Goal: Information Seeking & Learning: Find specific page/section

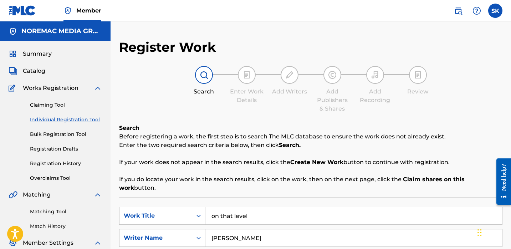
click at [33, 73] on span "Catalog" at bounding box center [34, 71] width 22 height 9
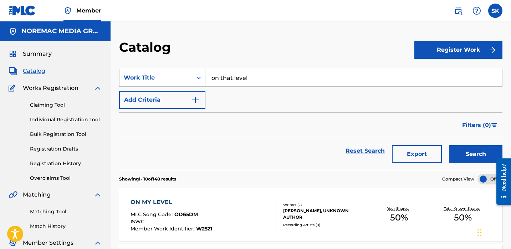
click at [245, 74] on input "on that level" at bounding box center [353, 77] width 296 height 17
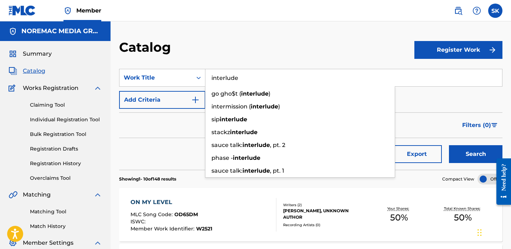
drag, startPoint x: 293, startPoint y: 52, endPoint x: 293, endPoint y: 56, distance: 4.3
click at [293, 52] on div "Catalog" at bounding box center [266, 49] width 295 height 21
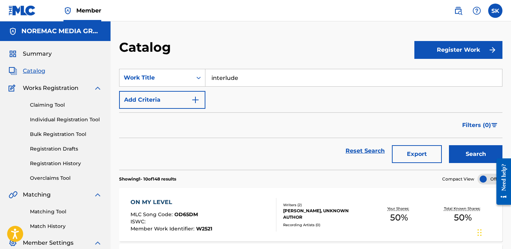
click at [479, 155] on button "Search" at bounding box center [475, 154] width 53 height 18
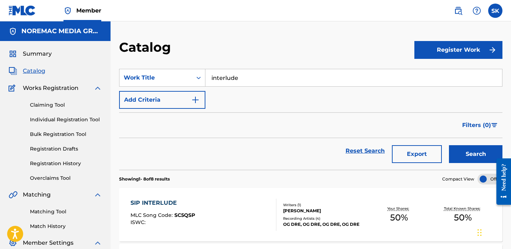
click at [252, 84] on input "interlude" at bounding box center [353, 77] width 296 height 17
type input "lil homie"
click at [449, 145] on button "Search" at bounding box center [475, 154] width 53 height 18
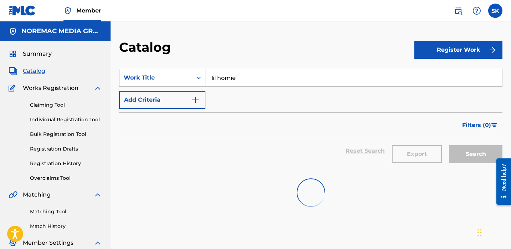
click at [247, 102] on div "SearchWithCriteriaa4cb99b4-32e7-45c9-88da-0ce95dd7c5cd Work Title lil homie Add…" at bounding box center [310, 89] width 383 height 40
click at [264, 47] on div "Catalog" at bounding box center [266, 49] width 295 height 21
click at [34, 9] on img at bounding box center [22, 10] width 27 height 10
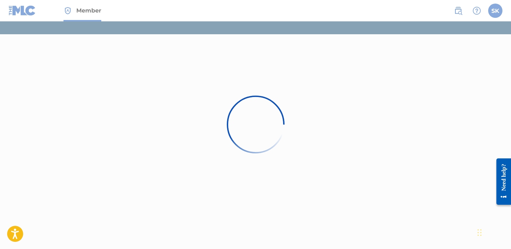
click at [251, 76] on div at bounding box center [255, 124] width 511 height 249
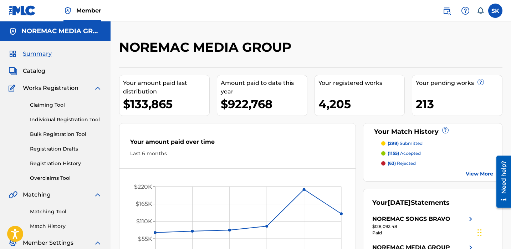
click at [36, 68] on span "Catalog" at bounding box center [34, 71] width 22 height 9
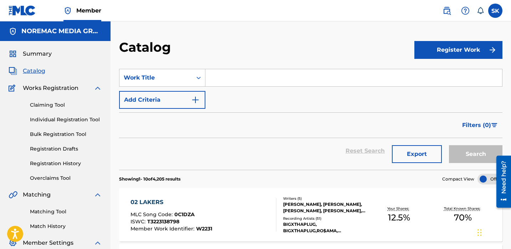
click at [233, 81] on input "Search Form" at bounding box center [353, 77] width 296 height 17
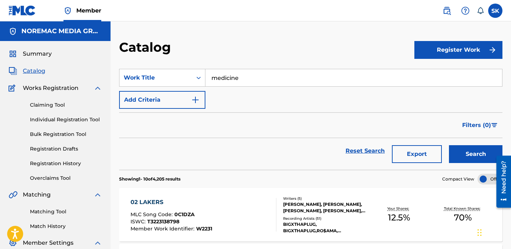
click at [449, 145] on button "Search" at bounding box center [475, 154] width 53 height 18
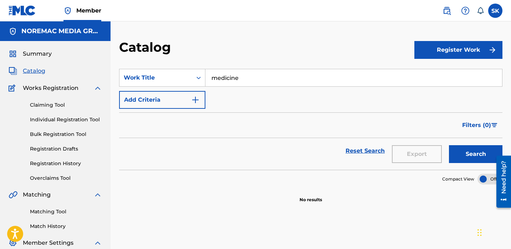
click at [234, 80] on input "medicine" at bounding box center [353, 77] width 296 height 17
click at [449, 145] on button "Search" at bounding box center [475, 154] width 53 height 18
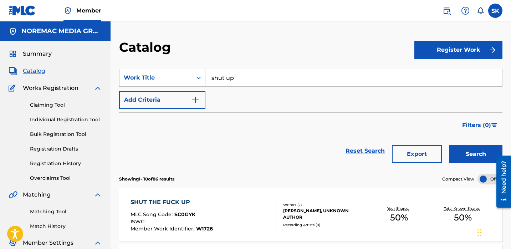
click at [235, 78] on input "shut up" at bounding box center [353, 77] width 296 height 17
click at [449, 145] on button "Search" at bounding box center [475, 154] width 53 height 18
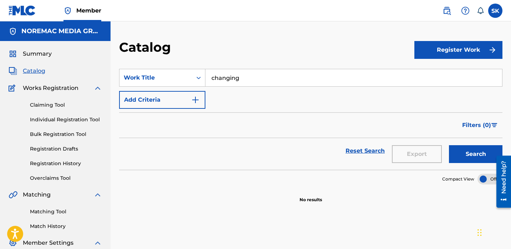
click at [233, 77] on input "changing" at bounding box center [353, 77] width 296 height 17
click at [449, 145] on button "Search" at bounding box center [475, 154] width 53 height 18
click at [233, 77] on input "idgaf" at bounding box center [353, 77] width 296 height 17
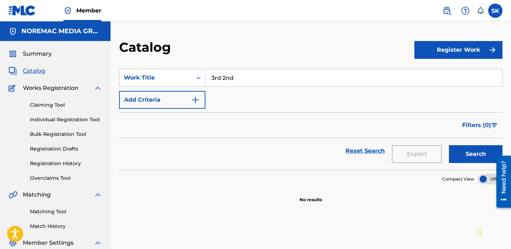
click at [449, 145] on button "Search" at bounding box center [475, 154] width 53 height 18
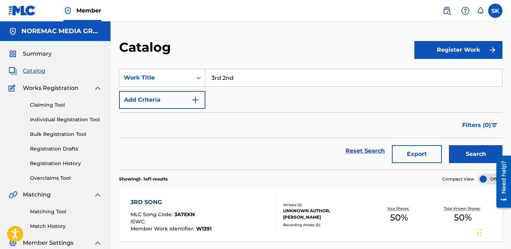
click at [233, 76] on input "3rd 2nd" at bounding box center [353, 77] width 296 height 17
click at [237, 107] on div "flowers" at bounding box center [299, 106] width 189 height 13
click at [487, 154] on button "Search" at bounding box center [475, 154] width 53 height 18
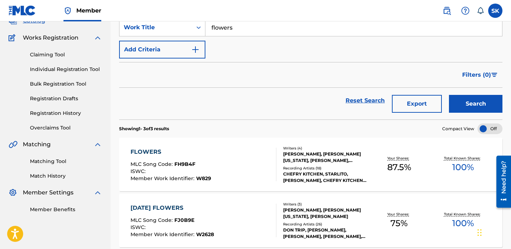
scroll to position [9, 0]
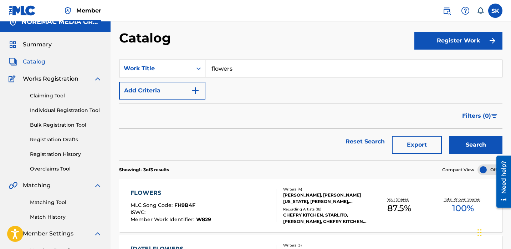
click at [224, 67] on input "flowers" at bounding box center [353, 68] width 296 height 17
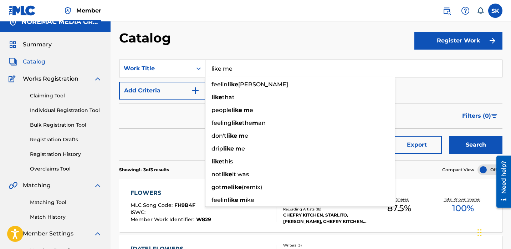
click at [449, 136] on button "Search" at bounding box center [475, 145] width 53 height 18
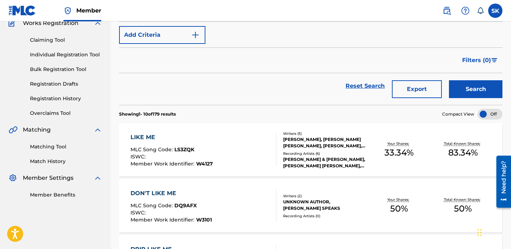
scroll to position [0, 0]
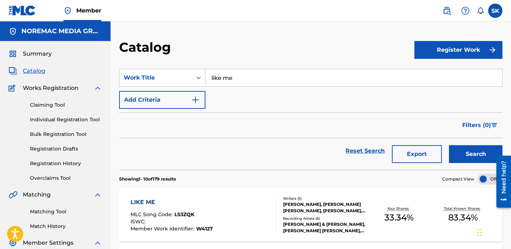
click at [233, 81] on input "like me" at bounding box center [353, 77] width 296 height 17
click at [449, 145] on button "Search" at bounding box center [475, 154] width 53 height 18
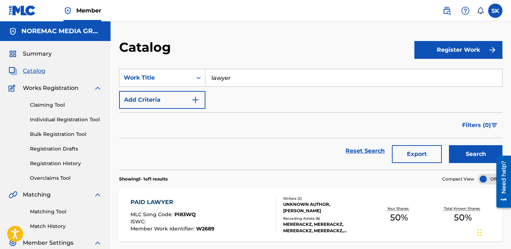
click at [234, 81] on input "lawyer" at bounding box center [353, 77] width 296 height 17
click at [449, 145] on button "Search" at bounding box center [475, 154] width 53 height 18
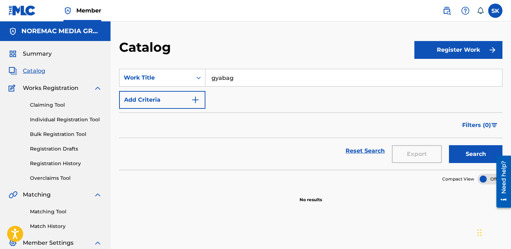
click at [234, 81] on input "gyabag" at bounding box center [353, 77] width 296 height 17
click at [449, 145] on button "Search" at bounding box center [475, 154] width 53 height 18
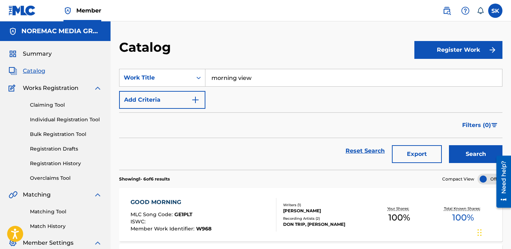
click at [232, 86] on input "morning view" at bounding box center [353, 77] width 296 height 17
click at [449, 145] on button "Search" at bounding box center [475, 154] width 53 height 18
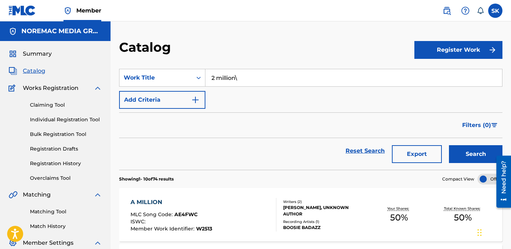
click at [232, 86] on input "2 million\" at bounding box center [353, 77] width 296 height 17
click at [449, 145] on button "Search" at bounding box center [475, 154] width 53 height 18
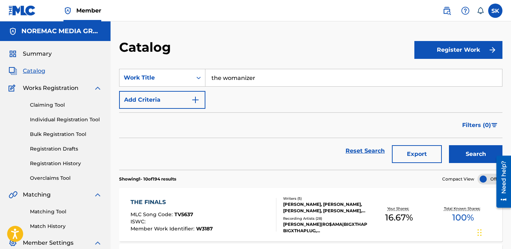
click at [251, 73] on input "the womanizer" at bounding box center [353, 77] width 296 height 17
click at [449, 145] on button "Search" at bounding box center [475, 154] width 53 height 18
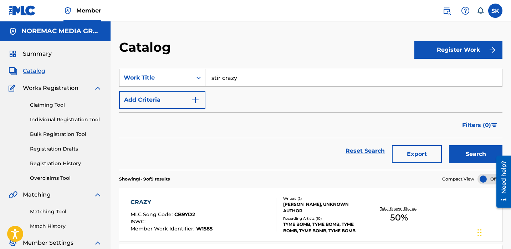
click at [251, 73] on input "stir crazy" at bounding box center [353, 77] width 296 height 17
click at [449, 145] on button "Search" at bounding box center [475, 154] width 53 height 18
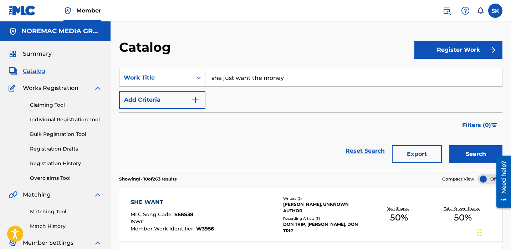
click at [251, 73] on input "she just want the money" at bounding box center [353, 77] width 296 height 17
click at [461, 151] on button "Search" at bounding box center [475, 154] width 53 height 18
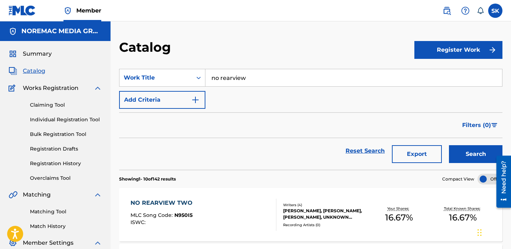
click at [248, 82] on input "no rearview" at bounding box center [353, 77] width 296 height 17
click at [449, 145] on button "Search" at bounding box center [475, 154] width 53 height 18
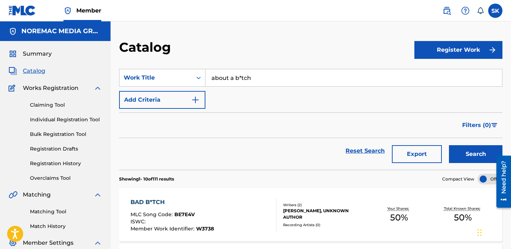
click at [252, 82] on input "about a b*tch" at bounding box center [353, 77] width 296 height 17
click at [449, 145] on button "Search" at bounding box center [475, 154] width 53 height 18
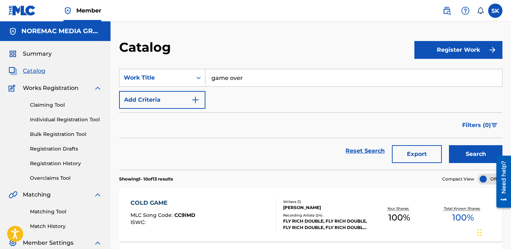
click at [252, 82] on input "game over" at bounding box center [353, 77] width 296 height 17
click at [449, 145] on button "Search" at bounding box center [475, 154] width 53 height 18
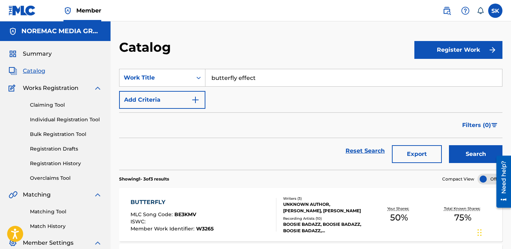
click at [250, 79] on input "butterfly effect" at bounding box center [353, 77] width 296 height 17
click at [250, 80] on input "butterfly effect" at bounding box center [353, 77] width 296 height 17
click at [449, 145] on button "Search" at bounding box center [475, 154] width 53 height 18
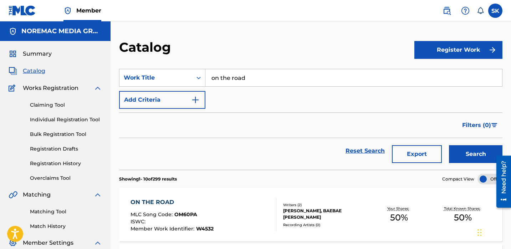
click at [221, 61] on section "SearchWithCriteria2eb815b2-8666-4263-8d12-34568bca01df Work Title on the road A…" at bounding box center [310, 114] width 383 height 109
click at [226, 77] on input "on the road" at bounding box center [353, 77] width 296 height 17
click at [449, 145] on button "Search" at bounding box center [475, 154] width 53 height 18
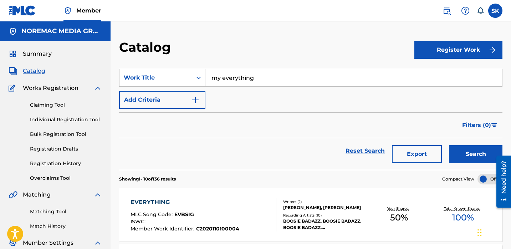
click at [230, 74] on input "my everything" at bounding box center [353, 77] width 296 height 17
click at [235, 82] on input "my everything" at bounding box center [353, 77] width 296 height 17
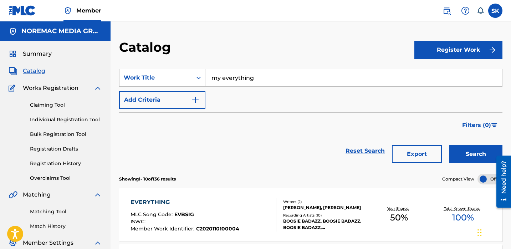
click at [235, 82] on input "my everything" at bounding box center [353, 77] width 296 height 17
click at [449, 145] on button "Search" at bounding box center [475, 154] width 53 height 18
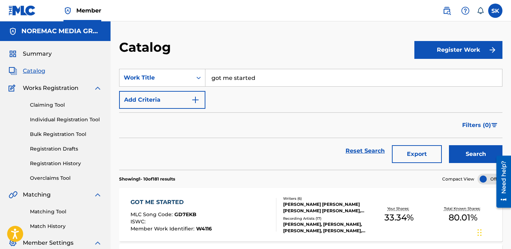
click at [227, 75] on input "got me started" at bounding box center [353, 77] width 296 height 17
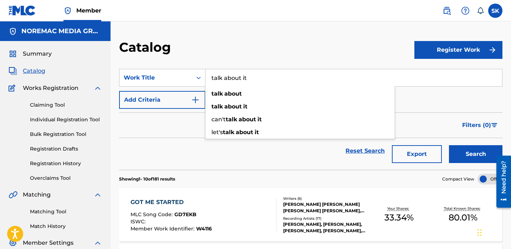
click at [449, 145] on button "Search" at bounding box center [475, 154] width 53 height 18
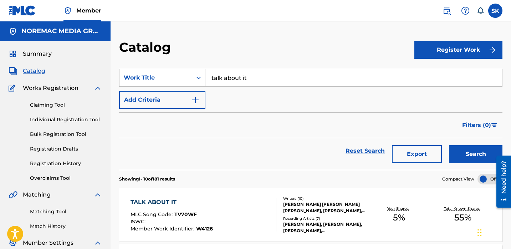
click at [232, 86] on input "talk about it" at bounding box center [353, 77] width 296 height 17
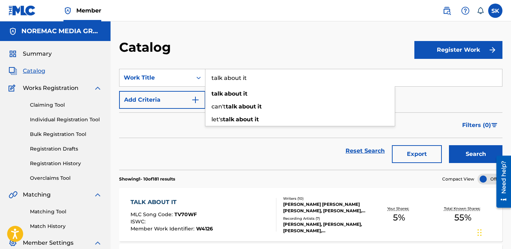
click at [232, 84] on input "talk about it" at bounding box center [353, 77] width 296 height 17
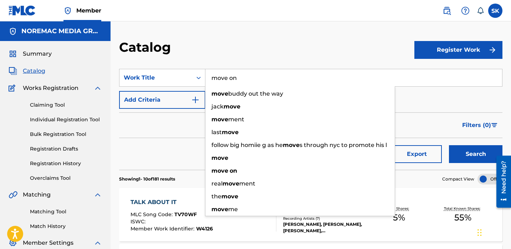
click at [449, 145] on button "Search" at bounding box center [475, 154] width 53 height 18
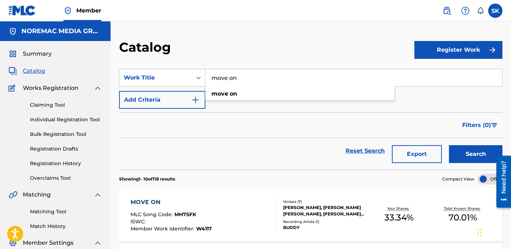
click at [233, 76] on input "move on" at bounding box center [353, 77] width 296 height 17
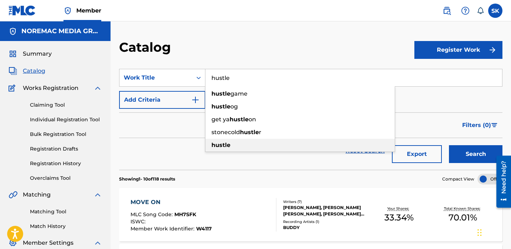
click at [223, 149] on div "hustle" at bounding box center [299, 145] width 189 height 13
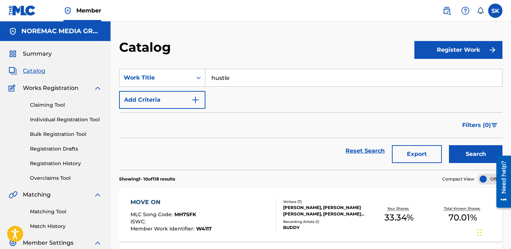
click at [472, 152] on button "Search" at bounding box center [475, 154] width 53 height 18
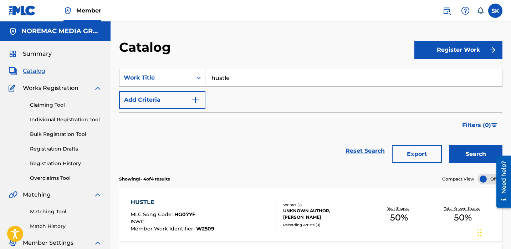
click at [244, 82] on input "hustle" at bounding box center [353, 77] width 296 height 17
click at [449, 145] on button "Search" at bounding box center [475, 154] width 53 height 18
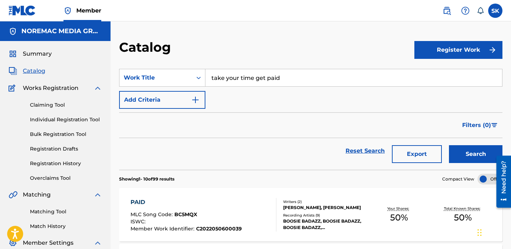
click at [244, 82] on input "take your time get paid" at bounding box center [353, 77] width 296 height 17
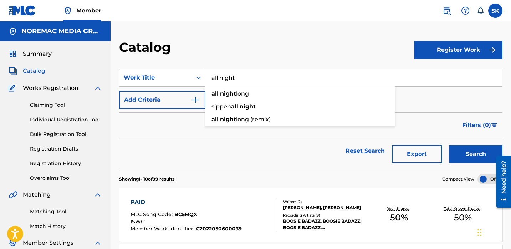
click at [263, 118] on span "long (remix)" at bounding box center [253, 119] width 35 height 7
type input "all night long (remix)"
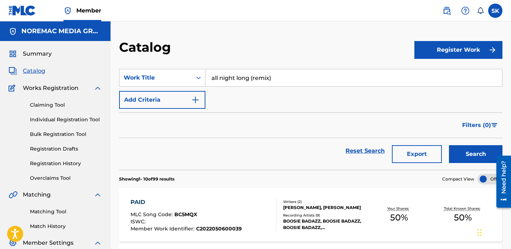
click at [479, 160] on button "Search" at bounding box center [475, 154] width 53 height 18
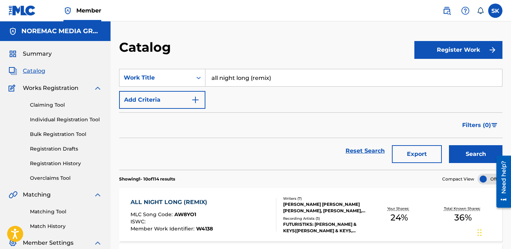
click at [67, 162] on link "Registration History" at bounding box center [66, 163] width 72 height 7
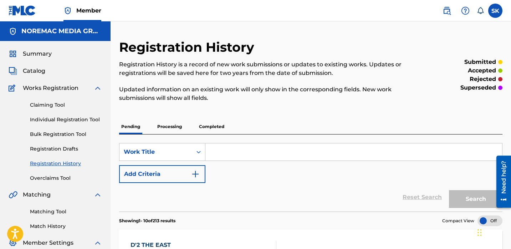
click at [218, 149] on input "Search Form" at bounding box center [353, 151] width 296 height 17
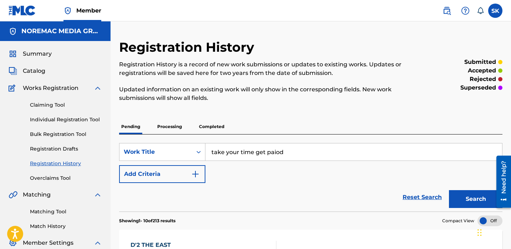
click at [449, 190] on button "Search" at bounding box center [475, 199] width 53 height 18
type input "take your time get paid"
click at [449, 190] on button "Search" at bounding box center [475, 199] width 53 height 18
click at [180, 127] on p "Processing" at bounding box center [169, 126] width 29 height 15
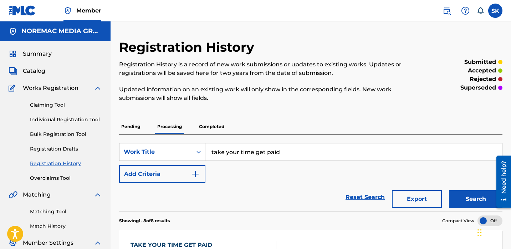
click at [302, 155] on input "take your time get paid" at bounding box center [353, 151] width 296 height 17
click at [293, 170] on div "SearchWithCriteria810cb344-aa7b-4e3b-bc97-ae91fa80b6c7 Work Title take your tim…" at bounding box center [310, 163] width 383 height 40
click at [28, 4] on link at bounding box center [22, 10] width 27 height 21
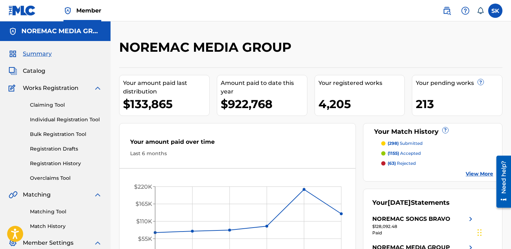
click at [29, 64] on div "Summary Catalog Works Registration Claiming Tool Individual Registration Tool B…" at bounding box center [55, 156] width 110 height 231
click at [30, 72] on span "Catalog" at bounding box center [34, 71] width 22 height 9
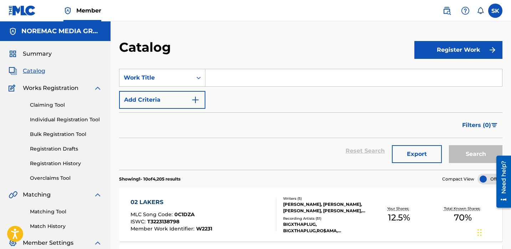
click at [213, 78] on input "Search Form" at bounding box center [353, 77] width 296 height 17
click at [51, 117] on link "Individual Registration Tool" at bounding box center [66, 119] width 72 height 7
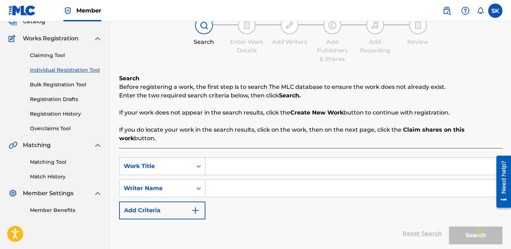
scroll to position [69, 0]
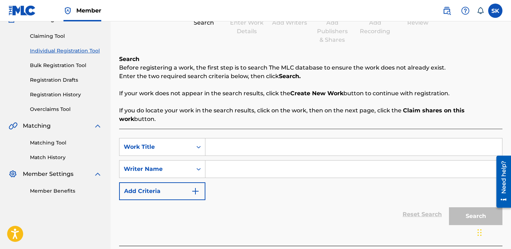
click at [227, 138] on input "Search Form" at bounding box center [353, 146] width 296 height 17
type input "cock it"
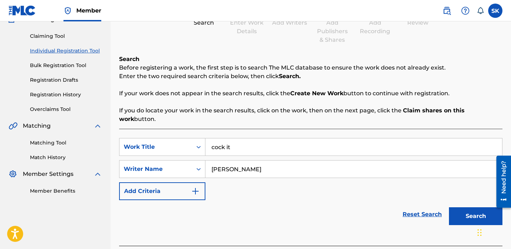
type input "[PERSON_NAME]"
click at [449, 207] on button "Search" at bounding box center [475, 216] width 53 height 18
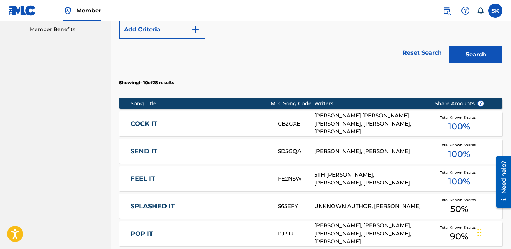
scroll to position [238, 0]
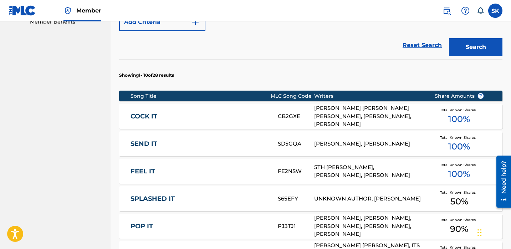
click at [283, 112] on div "CB2GXE" at bounding box center [296, 116] width 36 height 8
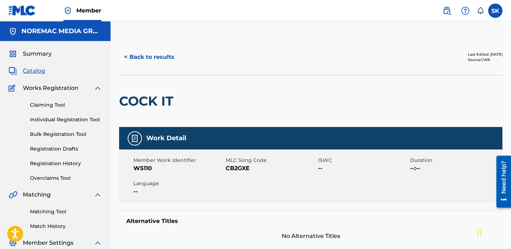
click at [144, 62] on button "< Back to results" at bounding box center [149, 57] width 60 height 18
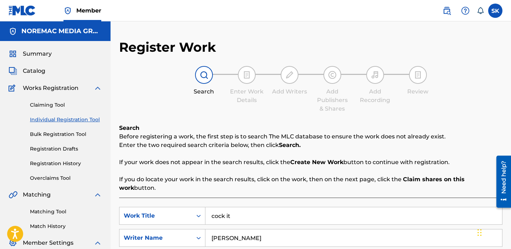
scroll to position [76, 0]
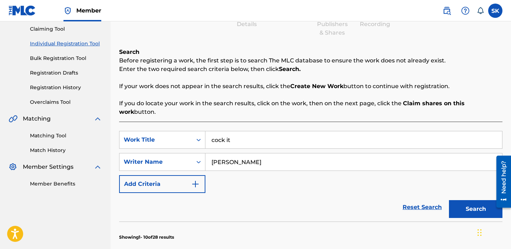
click at [256, 133] on input "cock it" at bounding box center [353, 139] width 296 height 17
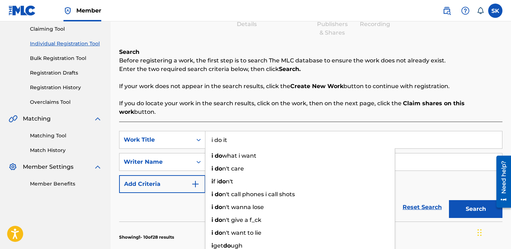
type input "i do it"
click at [449, 200] on button "Search" at bounding box center [475, 209] width 53 height 18
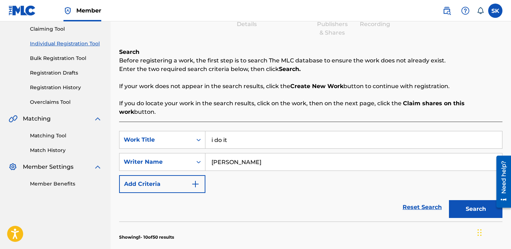
click at [274, 104] on p "If you do locate your work in the search results, click on the work, then on th…" at bounding box center [310, 107] width 383 height 17
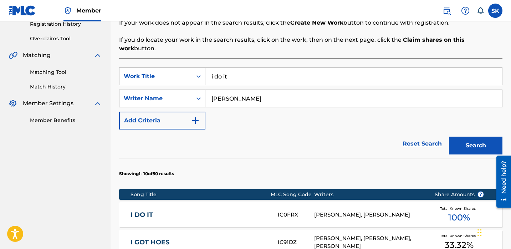
scroll to position [201, 0]
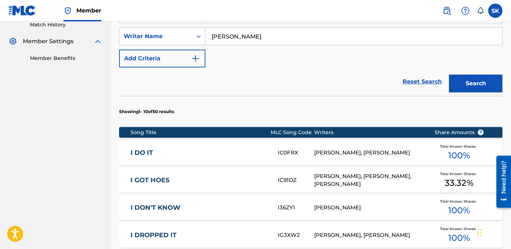
click at [289, 140] on div "I DO IT IC0FRX [PERSON_NAME], [PERSON_NAME] Total Known Shares 100 %" at bounding box center [310, 152] width 383 height 25
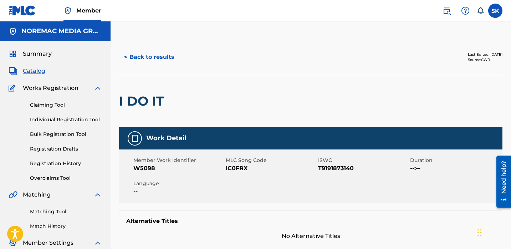
click at [150, 55] on button "< Back to results" at bounding box center [149, 57] width 60 height 18
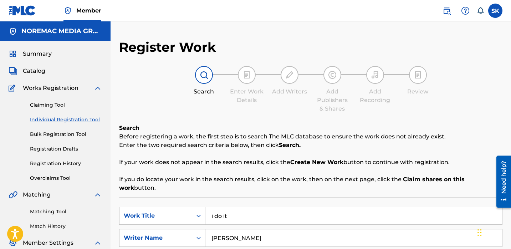
scroll to position [76, 0]
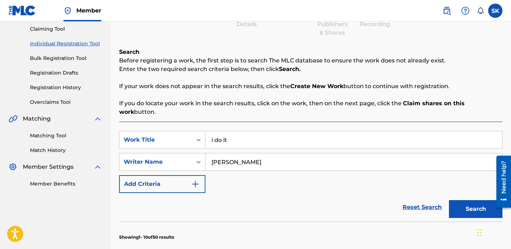
click at [236, 131] on input "i do it" at bounding box center [353, 139] width 296 height 17
type input "p"
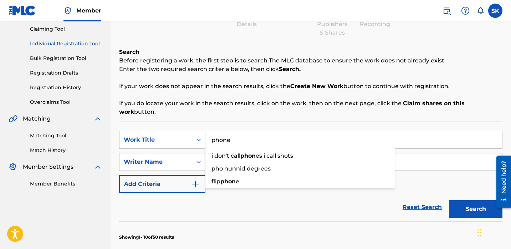
click at [449, 200] on button "Search" at bounding box center [475, 209] width 53 height 18
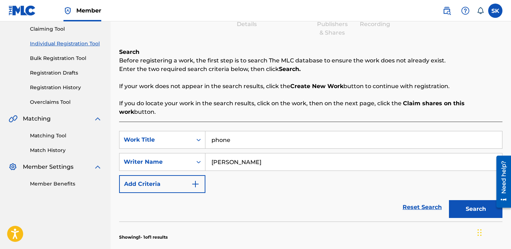
click at [283, 81] on div "Search Before registering a work, the first step is to search The MLC database …" at bounding box center [310, 82] width 383 height 68
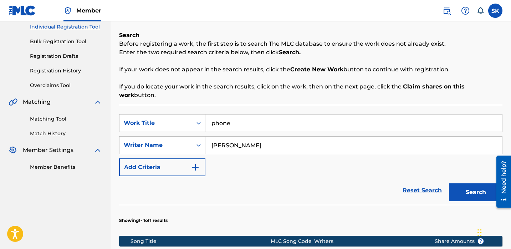
scroll to position [226, 0]
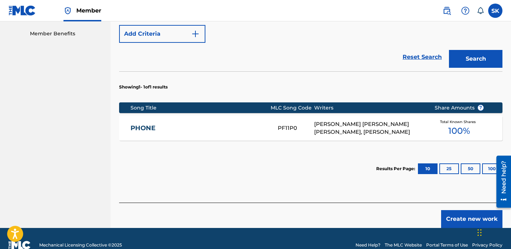
click at [321, 159] on section "Results Per Page: 10 25 50 100" at bounding box center [310, 168] width 383 height 33
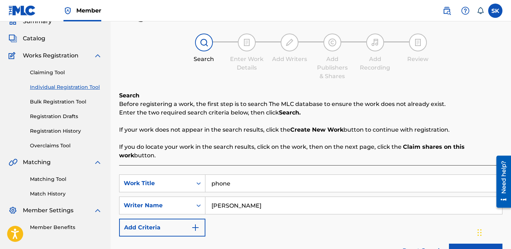
scroll to position [63, 0]
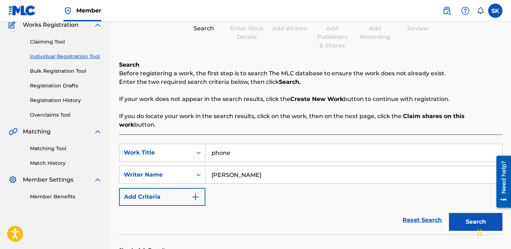
click at [267, 149] on input "phone" at bounding box center [353, 152] width 296 height 17
type input "strategy remix"
type input "kevione austin"
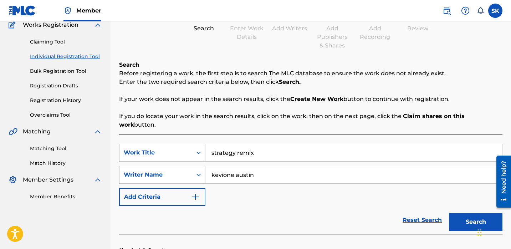
click at [449, 213] on button "Search" at bounding box center [475, 222] width 53 height 18
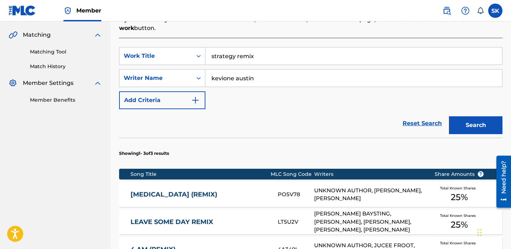
scroll to position [131, 0]
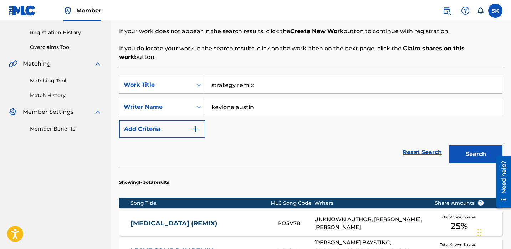
click at [272, 77] on input "strategy remix" at bounding box center [353, 84] width 296 height 17
click at [449, 145] on button "Search" at bounding box center [475, 154] width 53 height 18
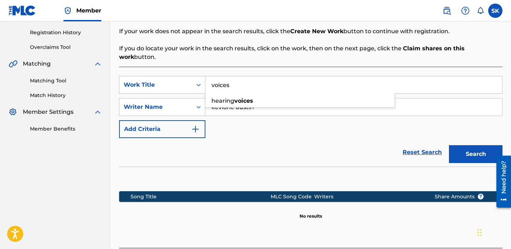
click at [449, 145] on button "Search" at bounding box center [475, 154] width 53 height 18
click at [272, 76] on input "voices" at bounding box center [353, 84] width 296 height 17
click at [449, 145] on button "Search" at bounding box center [475, 154] width 53 height 18
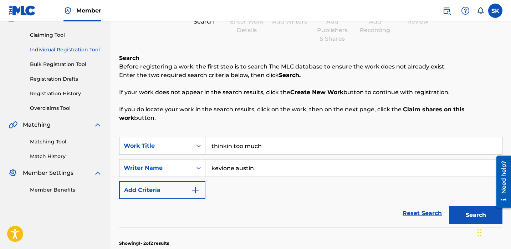
scroll to position [41, 0]
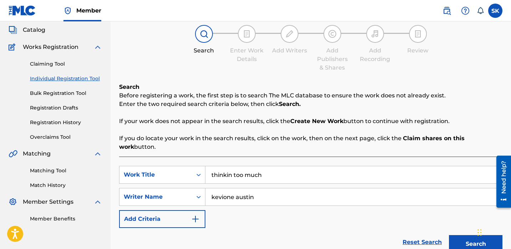
click at [263, 170] on input "thinkin too much" at bounding box center [353, 174] width 296 height 17
click at [449, 235] on button "Search" at bounding box center [475, 244] width 53 height 18
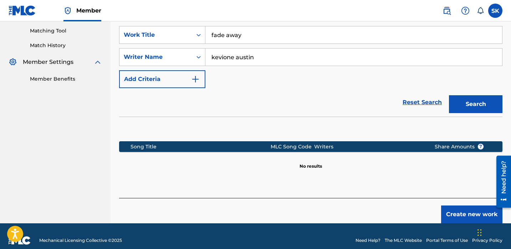
click at [460, 95] on button "Search" at bounding box center [475, 104] width 53 height 18
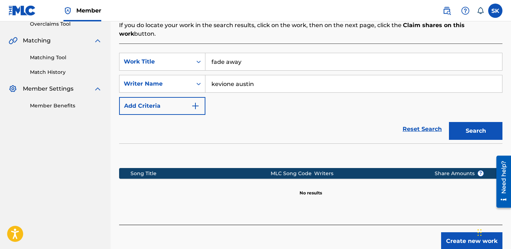
scroll to position [153, 0]
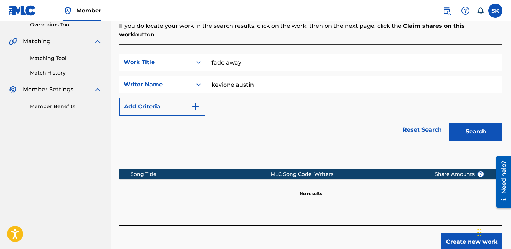
click at [247, 57] on input "fade away" at bounding box center [353, 62] width 296 height 17
click at [449, 123] on button "Search" at bounding box center [475, 132] width 53 height 18
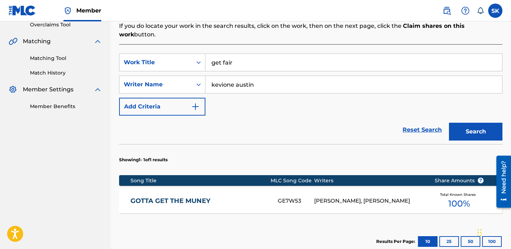
click at [253, 54] on input "get fair" at bounding box center [353, 62] width 296 height 17
click at [449, 123] on button "Search" at bounding box center [475, 132] width 53 height 18
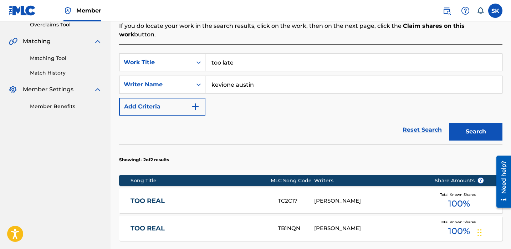
click at [252, 54] on input "too late" at bounding box center [353, 62] width 296 height 17
click at [449, 123] on button "Search" at bounding box center [475, 132] width 53 height 18
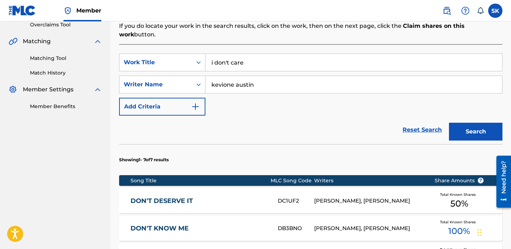
click at [259, 56] on input "i don't care" at bounding box center [353, 62] width 296 height 17
click at [258, 56] on input "i don't care" at bounding box center [353, 62] width 296 height 17
click at [449, 123] on button "Search" at bounding box center [475, 132] width 53 height 18
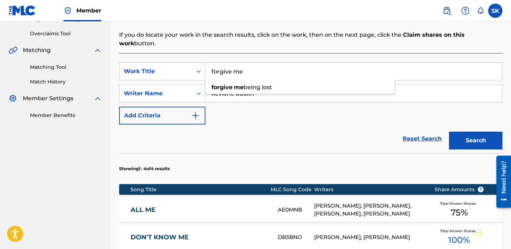
click at [449, 131] on button "Search" at bounding box center [475, 140] width 53 height 18
click at [258, 63] on input "forgive me" at bounding box center [353, 71] width 296 height 17
click at [449, 131] on button "Search" at bounding box center [475, 140] width 53 height 18
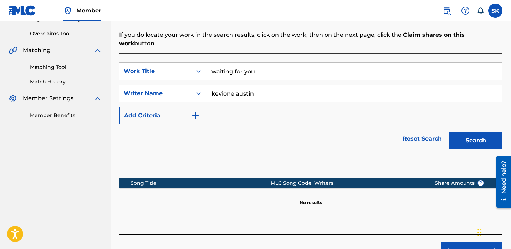
click at [249, 63] on input "waiting for you" at bounding box center [353, 71] width 296 height 17
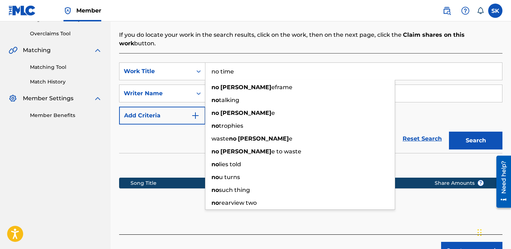
click at [449, 131] on button "Search" at bounding box center [475, 140] width 53 height 18
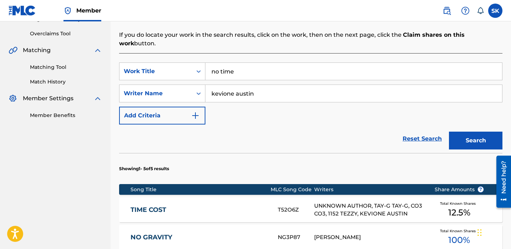
click at [263, 63] on input "no time" at bounding box center [353, 71] width 296 height 17
click at [449, 131] on button "Search" at bounding box center [475, 140] width 53 height 18
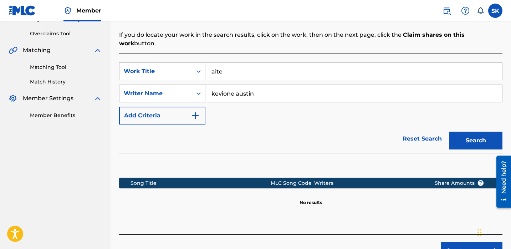
click at [263, 63] on input "aite" at bounding box center [353, 71] width 296 height 17
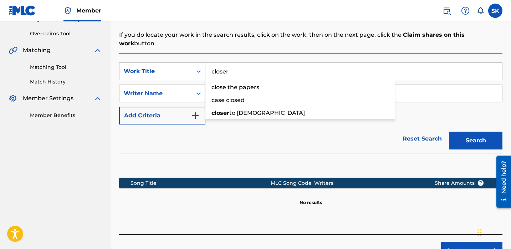
click at [449, 131] on button "Search" at bounding box center [475, 140] width 53 height 18
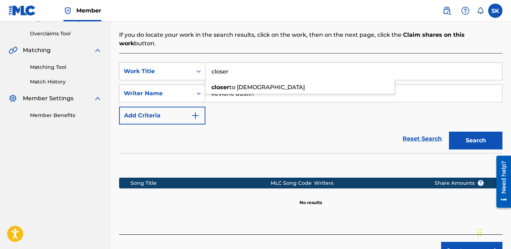
click at [263, 63] on input "closer" at bounding box center [353, 71] width 296 height 17
click at [449, 131] on button "Search" at bounding box center [475, 140] width 53 height 18
click at [263, 63] on input "nomore" at bounding box center [353, 71] width 296 height 17
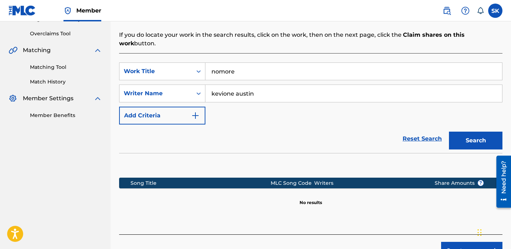
click at [263, 63] on input "nomore" at bounding box center [353, 71] width 296 height 17
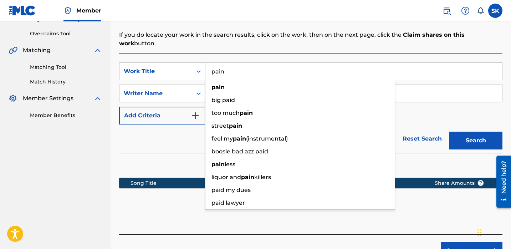
click at [449, 131] on button "Search" at bounding box center [475, 140] width 53 height 18
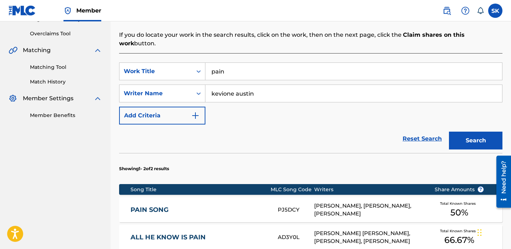
click at [263, 63] on input "pain" at bounding box center [353, 71] width 296 height 17
click at [449, 131] on button "Search" at bounding box center [475, 140] width 53 height 18
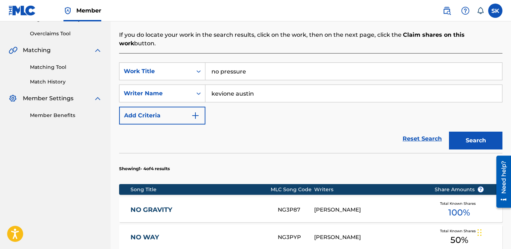
click at [263, 63] on input "no pressure" at bounding box center [353, 71] width 296 height 17
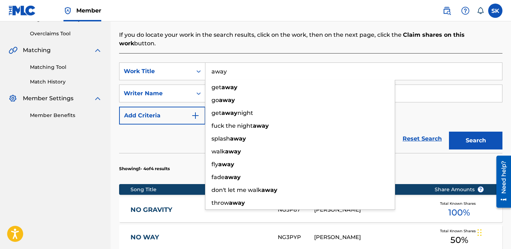
click at [449, 131] on button "Search" at bounding box center [475, 140] width 53 height 18
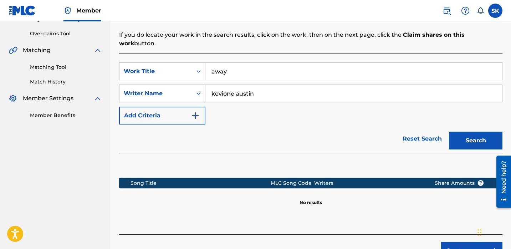
click at [263, 63] on input "away" at bounding box center [353, 71] width 296 height 17
click at [449, 131] on button "Search" at bounding box center [475, 140] width 53 height 18
click at [263, 63] on input "starving" at bounding box center [353, 71] width 296 height 17
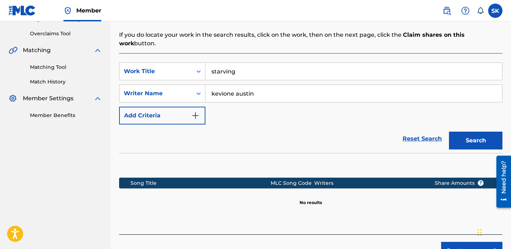
click at [263, 63] on input "starving" at bounding box center [353, 71] width 296 height 17
click at [449, 131] on button "Search" at bounding box center [475, 140] width 53 height 18
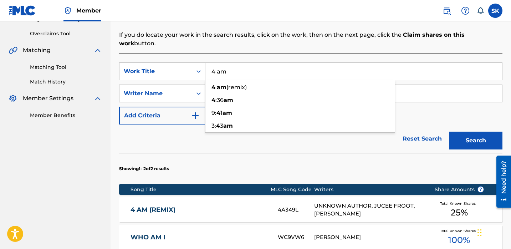
click at [149, 131] on div "Reset Search Search" at bounding box center [310, 138] width 383 height 29
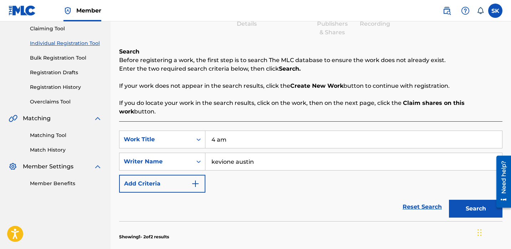
scroll to position [45, 0]
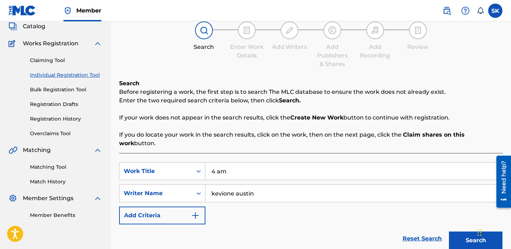
click at [239, 162] on input "4 am" at bounding box center [353, 170] width 296 height 17
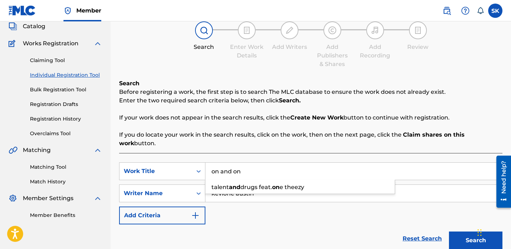
click at [449, 231] on button "Search" at bounding box center [475, 240] width 53 height 18
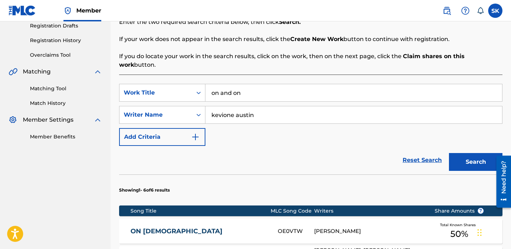
scroll to position [106, 0]
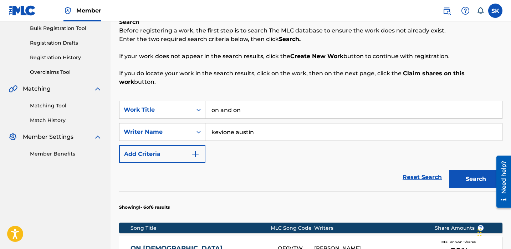
click at [248, 101] on input "on and on" at bounding box center [353, 109] width 296 height 17
click at [449, 170] on button "Search" at bounding box center [475, 179] width 53 height 18
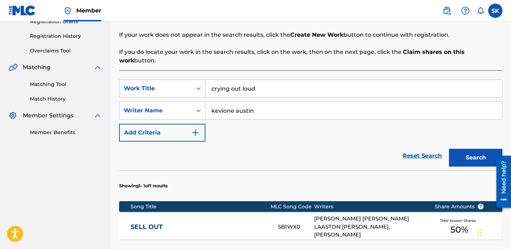
scroll to position [148, 0]
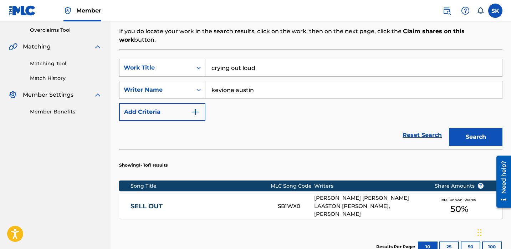
click at [249, 66] on input "crying out loud" at bounding box center [353, 67] width 296 height 17
click at [449, 128] on button "Search" at bounding box center [475, 137] width 53 height 18
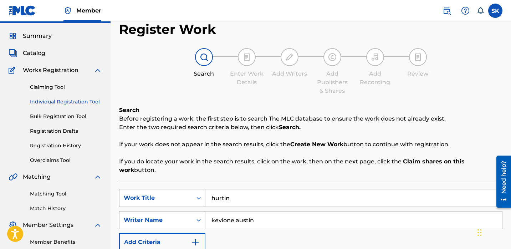
scroll to position [26, 0]
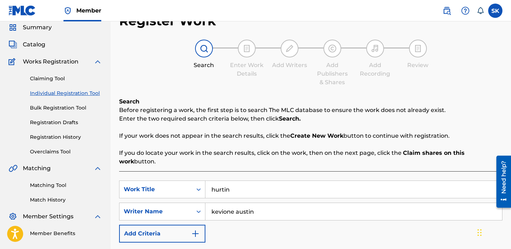
click at [236, 181] on input "hurtin" at bounding box center [353, 189] width 296 height 17
type input "[DEMOGRAPHIC_DATA] knows best"
type input "[PERSON_NAME]"
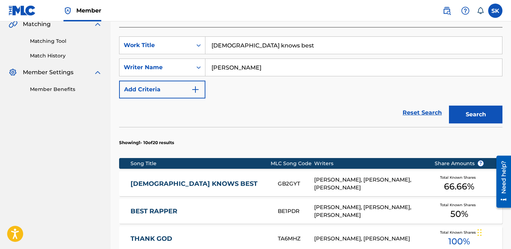
scroll to position [273, 0]
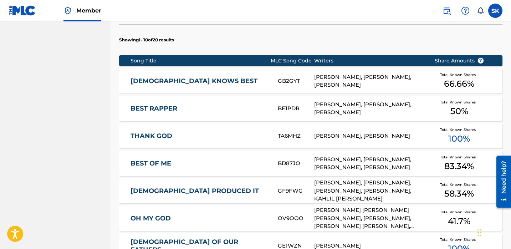
click at [250, 77] on link "[DEMOGRAPHIC_DATA] KNOWS BEST" at bounding box center [199, 81] width 138 height 8
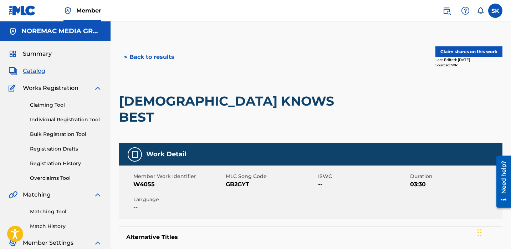
click at [167, 58] on button "< Back to results" at bounding box center [149, 57] width 60 height 18
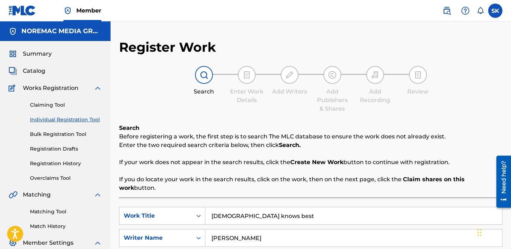
scroll to position [76, 0]
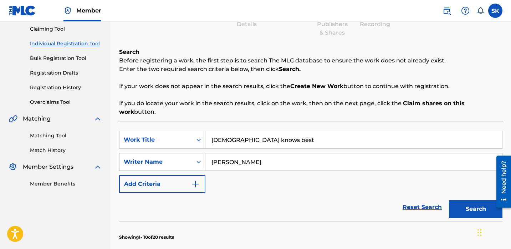
click at [229, 131] on input "[DEMOGRAPHIC_DATA] knows best" at bounding box center [353, 139] width 296 height 17
type input "am i musty"
click at [449, 200] on button "Search" at bounding box center [475, 209] width 53 height 18
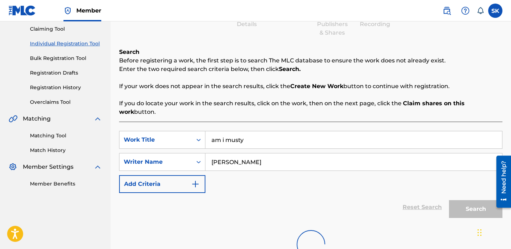
scroll to position [144, 0]
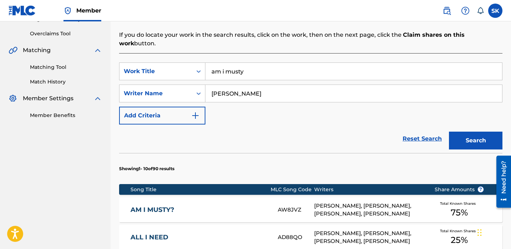
click at [239, 197] on div "AM I MUSTY? AW8JVZ [PERSON_NAME], [PERSON_NAME], [PERSON_NAME], [PERSON_NAME] T…" at bounding box center [310, 209] width 383 height 25
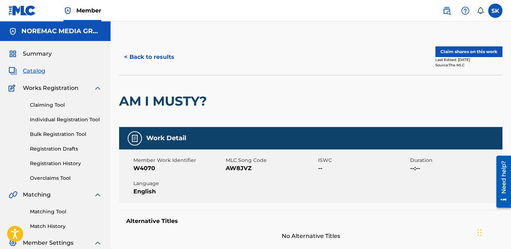
click at [152, 55] on button "< Back to results" at bounding box center [149, 57] width 60 height 18
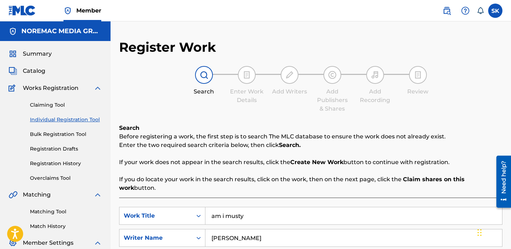
scroll to position [76, 0]
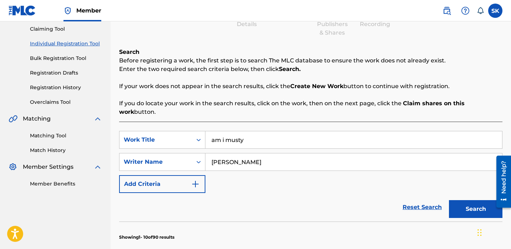
drag, startPoint x: 279, startPoint y: 97, endPoint x: 279, endPoint y: 103, distance: 5.7
click at [279, 98] on div "Search Before registering a work, the first step is to search The MLC database …" at bounding box center [310, 82] width 383 height 68
click at [243, 137] on input "am i musty" at bounding box center [353, 139] width 296 height 17
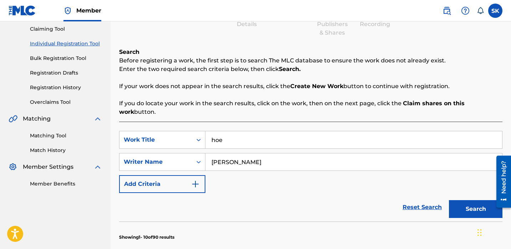
type input "hoe"
type input "[PERSON_NAME]"
click at [449, 200] on button "Search" at bounding box center [475, 209] width 53 height 18
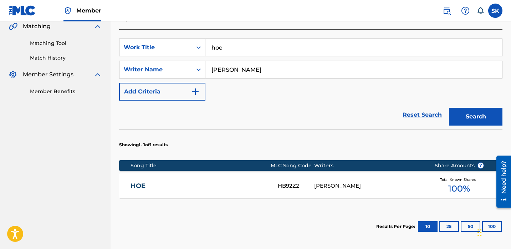
scroll to position [227, 0]
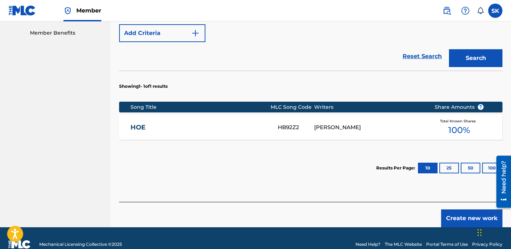
click at [270, 163] on section "Results Per Page: 10 25 50 100" at bounding box center [310, 167] width 383 height 33
